Goal: Task Accomplishment & Management: Manage account settings

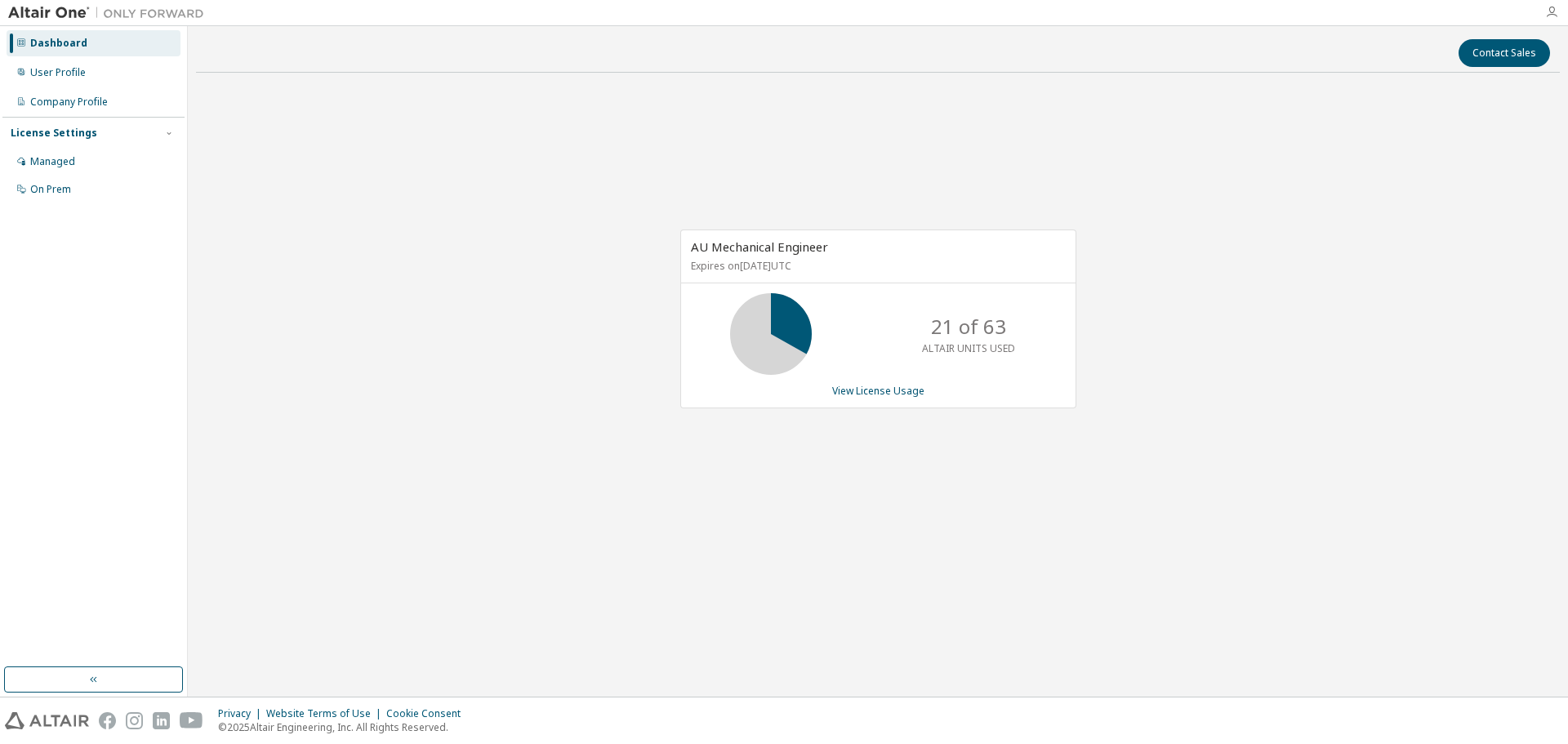
click at [1549, 10] on icon "button" at bounding box center [1551, 12] width 13 height 13
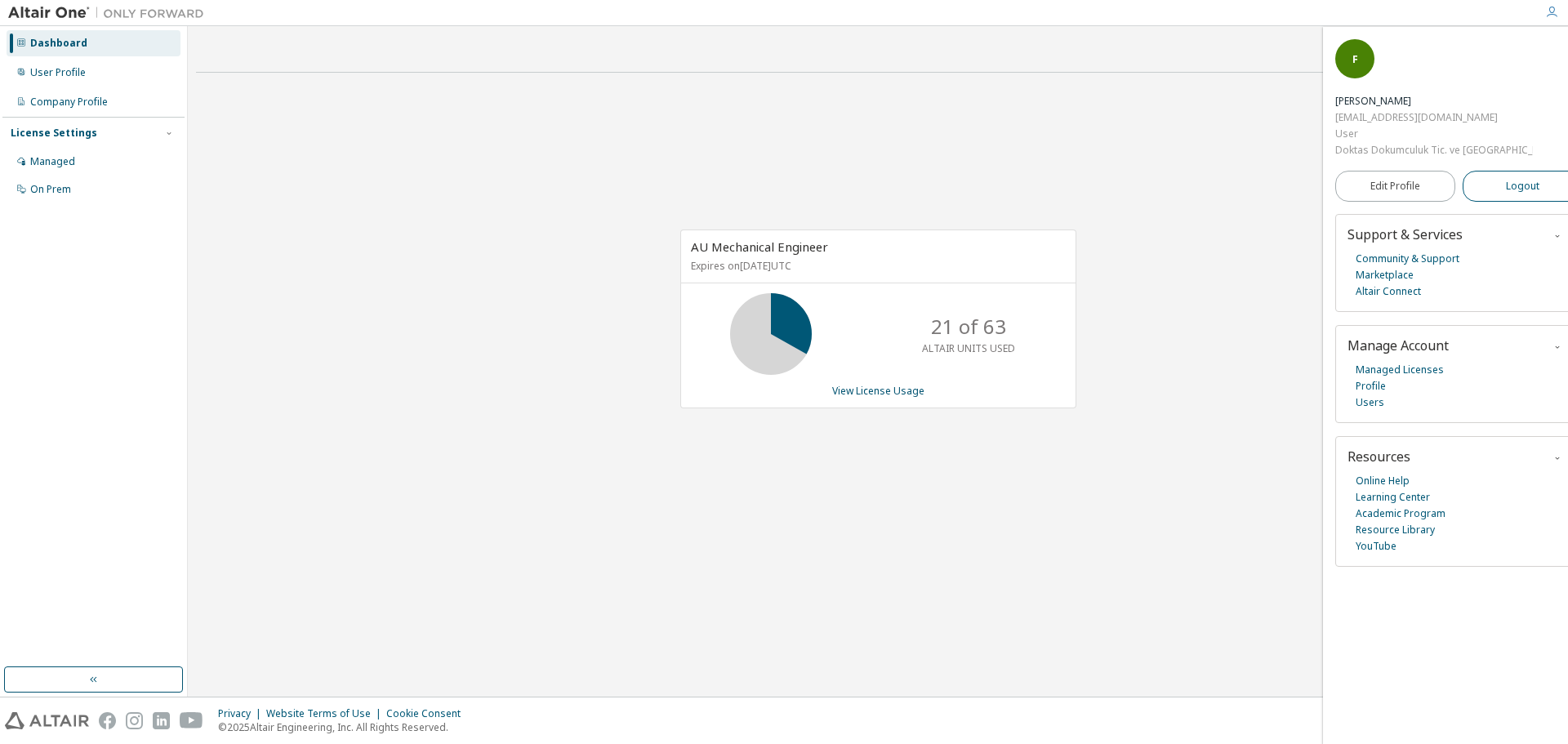
click at [1530, 171] on button "Logout" at bounding box center [1523, 186] width 120 height 31
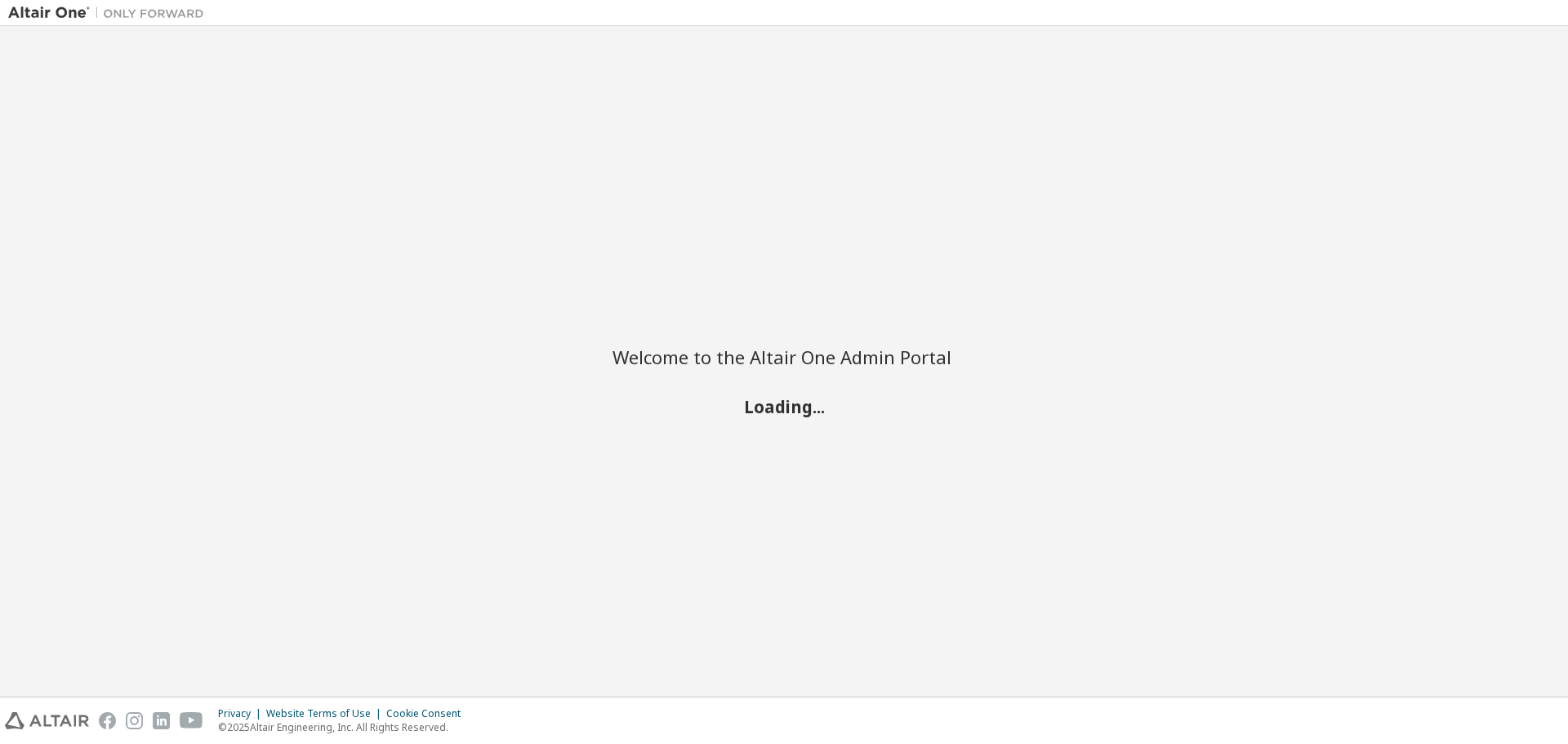
click at [1530, 140] on div "Welcome to the Altair One Admin Portal Loading..." at bounding box center [784, 361] width 1552 height 654
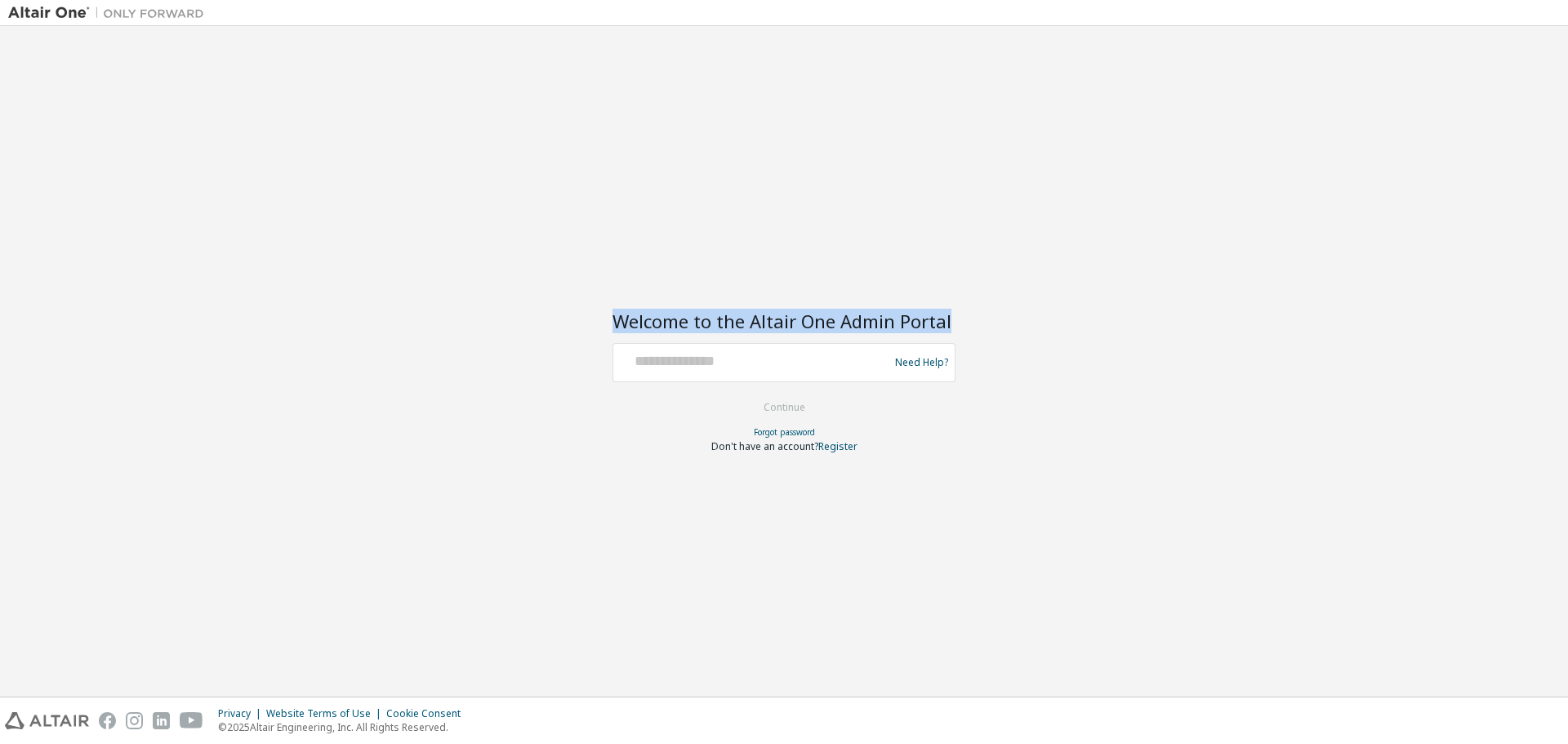
click at [1530, 140] on div "Welcome to the Altair One Admin Portal Need Help? Please make sure that you pro…" at bounding box center [784, 361] width 1552 height 654
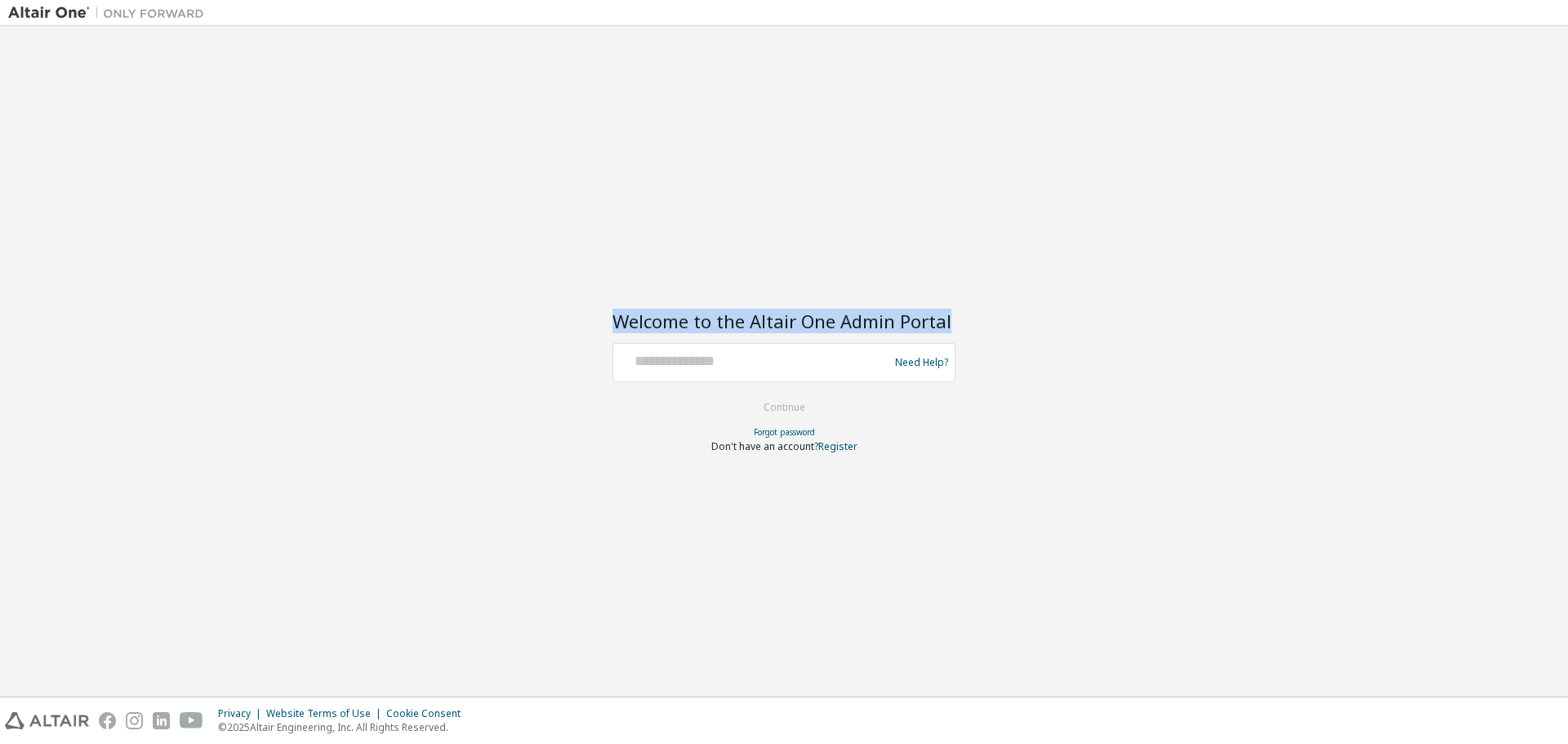
click at [1530, 140] on div "Welcome to the Altair One Admin Portal Need Help? Please make sure that you pro…" at bounding box center [784, 361] width 1552 height 654
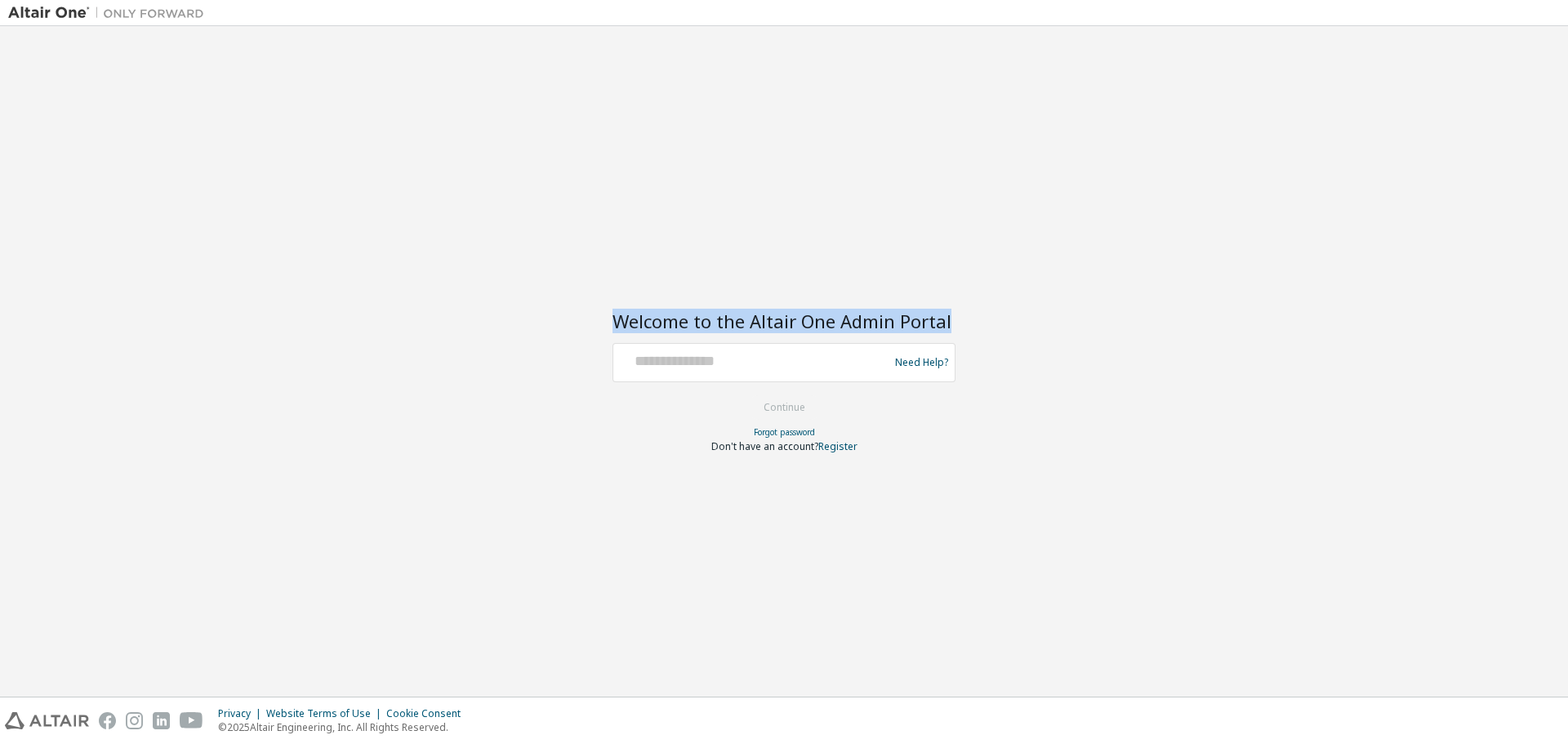
click at [1530, 140] on div "Welcome to the Altair One Admin Portal Need Help? Please make sure that you pro…" at bounding box center [784, 361] width 1552 height 654
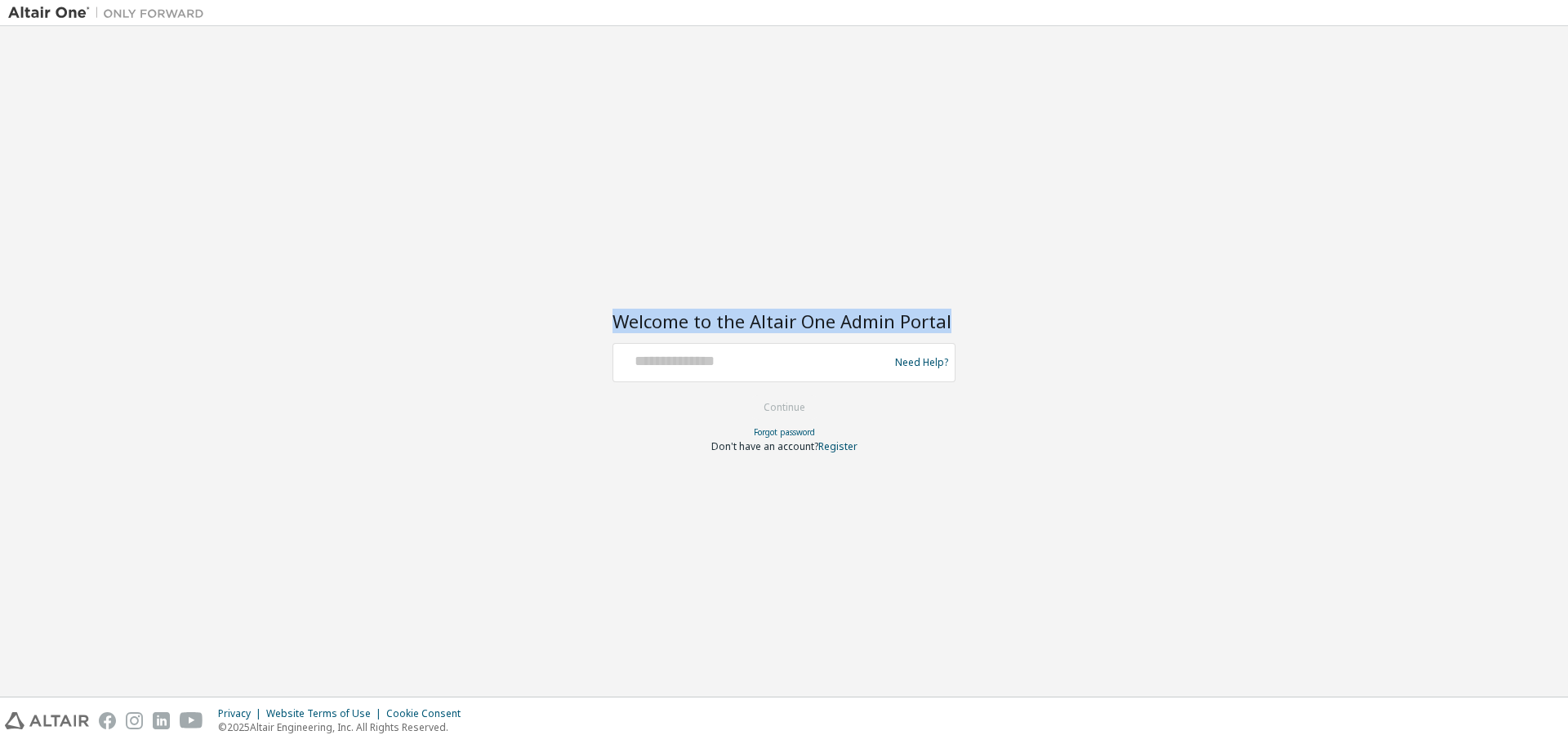
click at [1530, 140] on div "Welcome to the Altair One Admin Portal Need Help? Please make sure that you pro…" at bounding box center [784, 361] width 1552 height 654
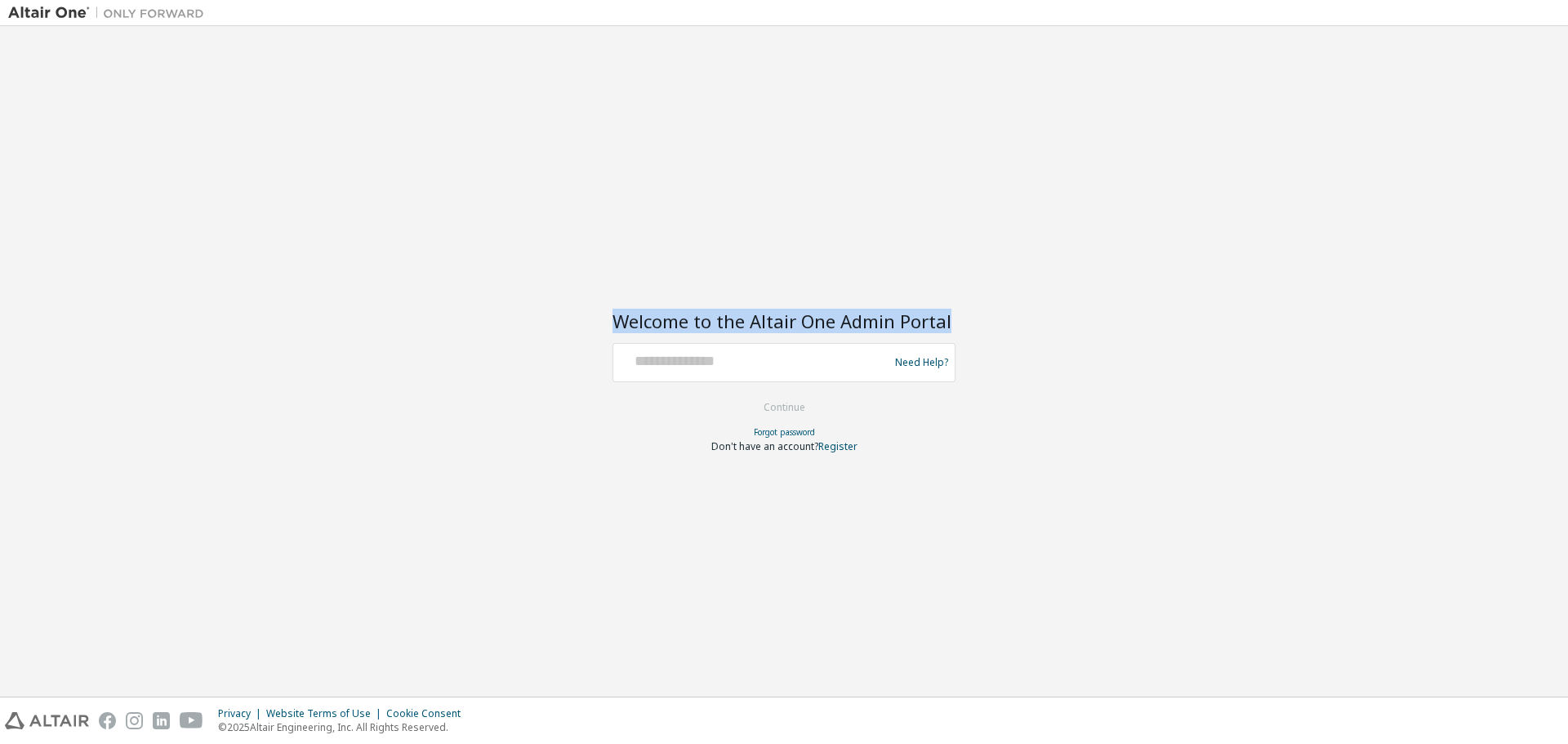
click at [1530, 140] on div "Welcome to the Altair One Admin Portal Need Help? Please make sure that you pro…" at bounding box center [784, 361] width 1552 height 654
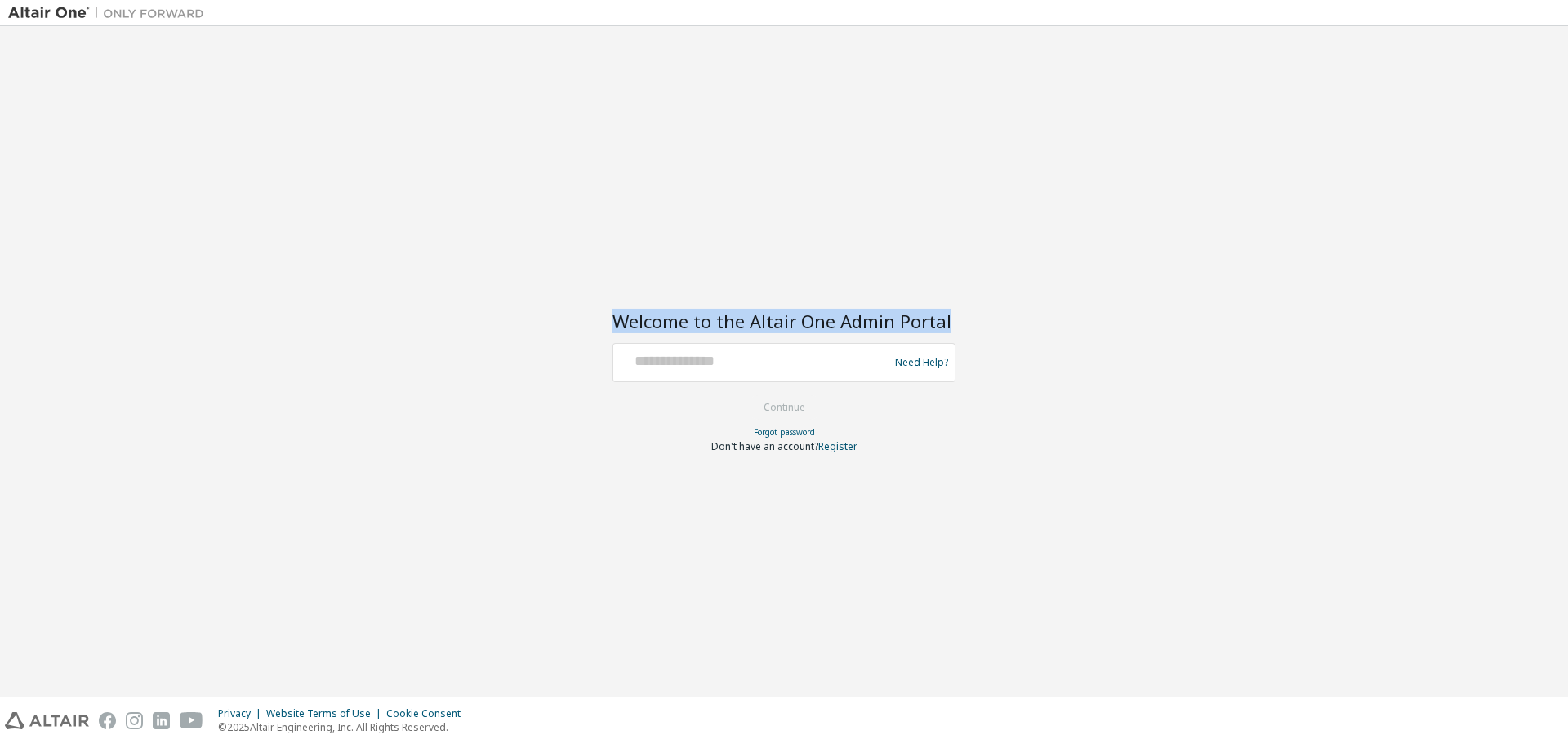
click at [1530, 140] on div "Welcome to the Altair One Admin Portal Need Help? Please make sure that you pro…" at bounding box center [784, 361] width 1552 height 654
